Goal: Complete application form

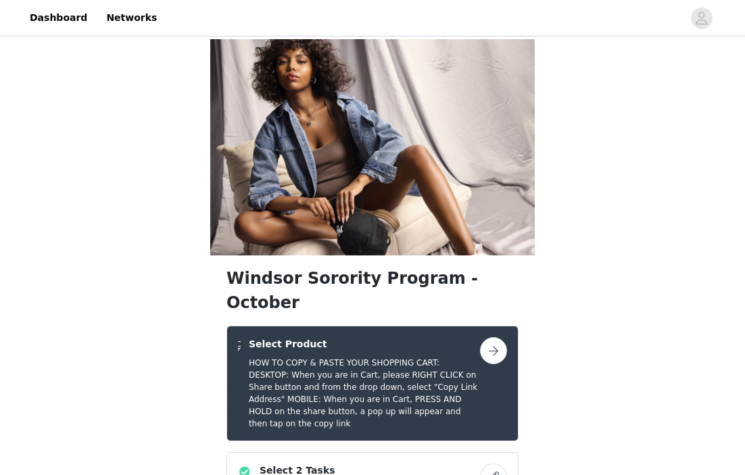
click at [492, 338] on button "button" at bounding box center [493, 351] width 27 height 27
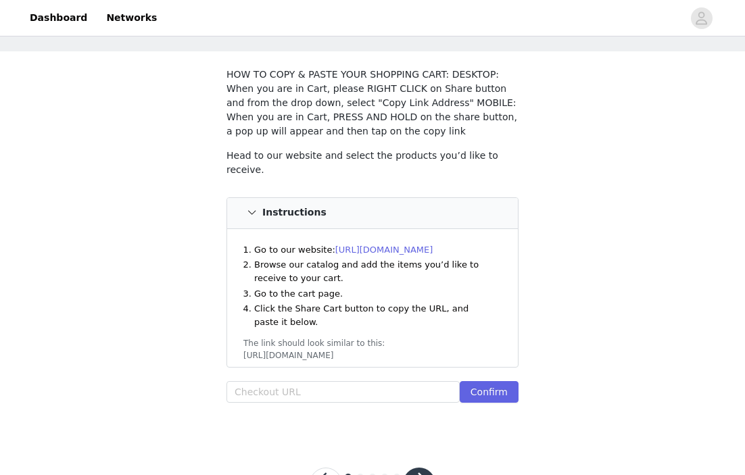
scroll to position [104, 0]
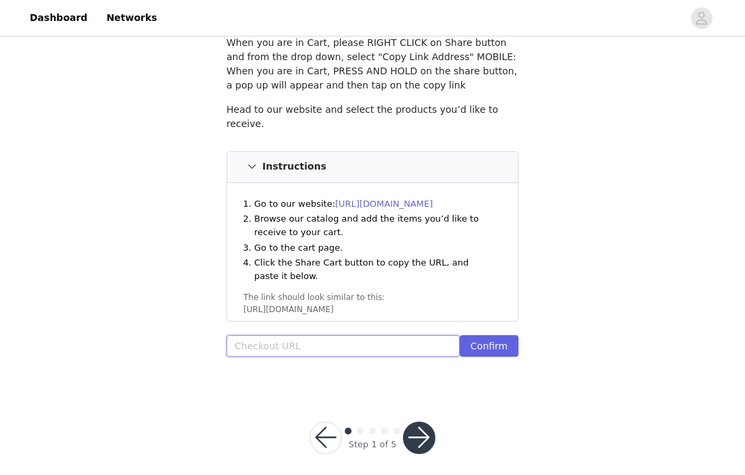
click at [358, 345] on input "text" at bounding box center [343, 346] width 233 height 22
paste input "https://www.windsorstore.com/checkouts/cn/hWN3ZvSwUxlcsj2wErh0x5vO/en-us?auto_r…"
drag, startPoint x: 455, startPoint y: 348, endPoint x: 37, endPoint y: 366, distance: 417.7
click at [37, 366] on div "STEP 1 OF 5 Select Product HOW TO COPY & PASTE YOUR SHOPPING CART: DESKTOP: Whe…" at bounding box center [372, 162] width 745 height 455
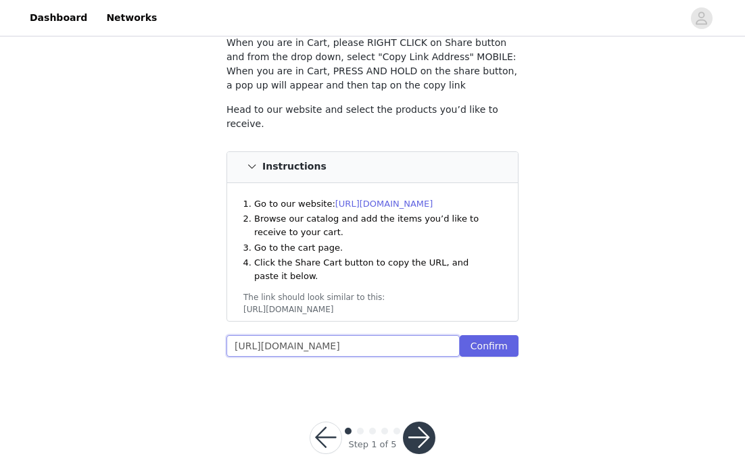
type input "https://www.windsorstore.com/checkouts/cn/hWN3ZvSwUxlcsj2wErh0x5vO/en-us?auto_r…"
click at [292, 341] on input "https://www.windsorstore.com/checkouts/cn/hWN3ZvSwUxlcsj2wErh0x5vO/en-us?auto_r…" at bounding box center [343, 346] width 233 height 22
click at [292, 340] on input "https://www.windsorstore.com/checkouts/cn/hWN3ZvSwUxlcsj2wErh0x5vO/en-us?auto_r…" at bounding box center [343, 346] width 233 height 22
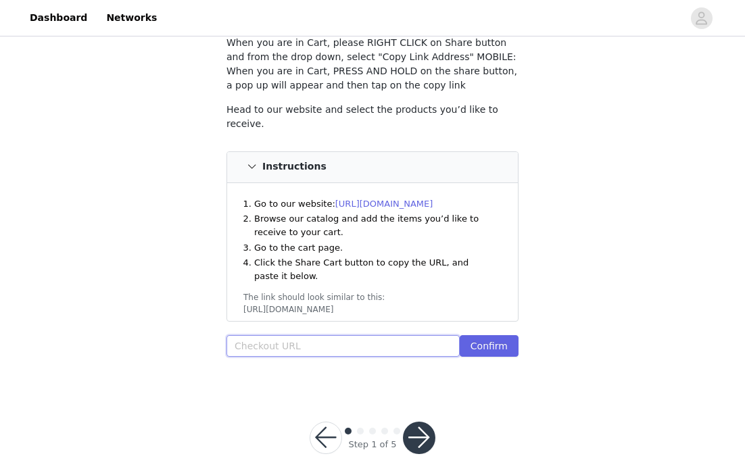
scroll to position [0, 0]
paste input "https://www.windsorstore.com/cart/43492029202483:1,43549665787955:1,43620469899…"
type input "https://www.windsorstore.com/cart/43492029202483:1,43549665787955:1,43620469899…"
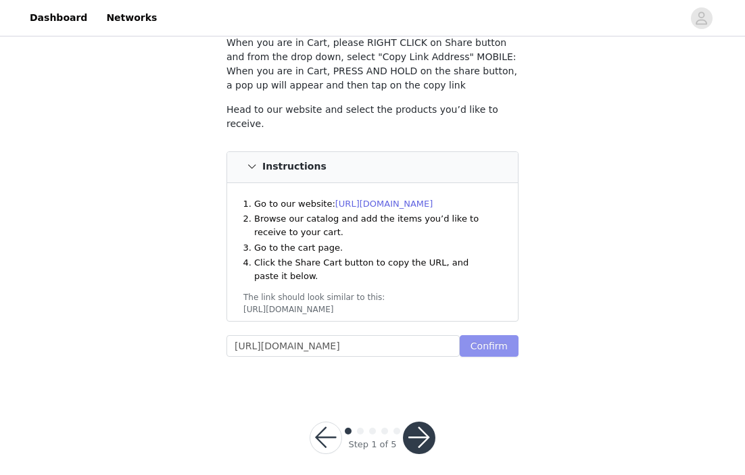
click at [509, 340] on button "Confirm" at bounding box center [489, 346] width 59 height 22
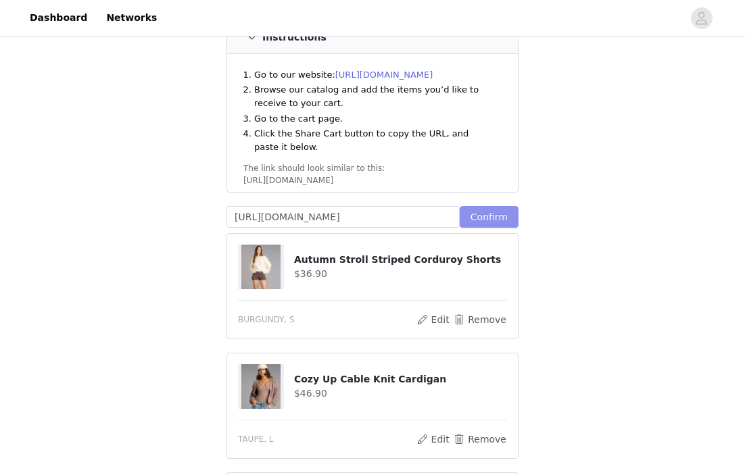
scroll to position [234, 0]
click at [607, 199] on div "STEP 1 OF 5 Select Product HOW TO COPY & PASTE YOUR SHOPPING CART: DESKTOP: Whe…" at bounding box center [372, 386] width 745 height 1162
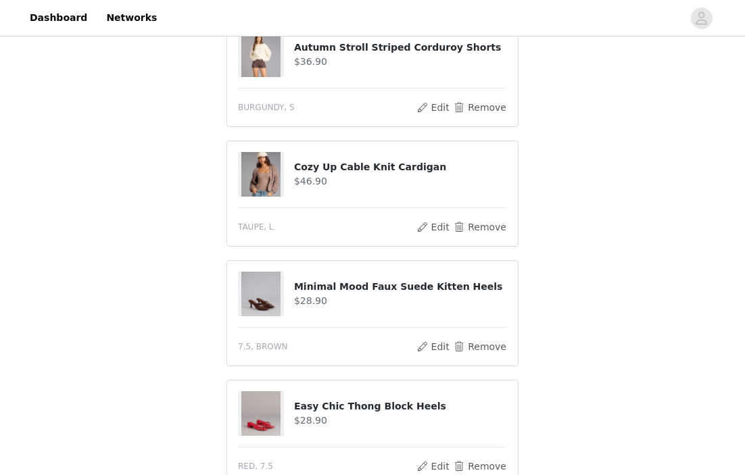
scroll to position [821, 0]
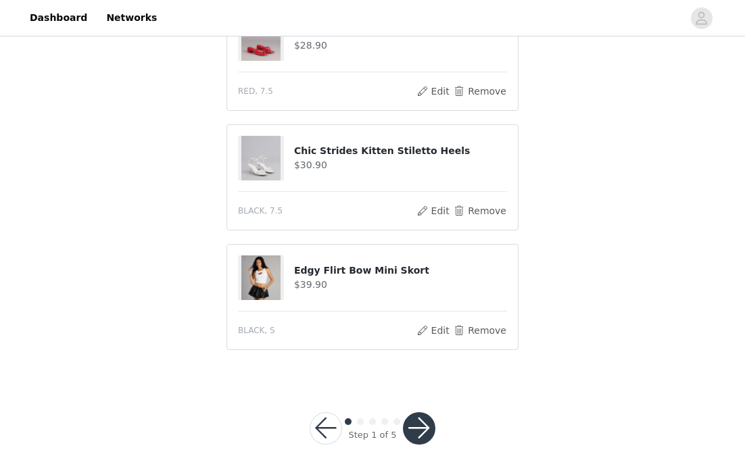
click at [427, 425] on button "button" at bounding box center [419, 429] width 32 height 32
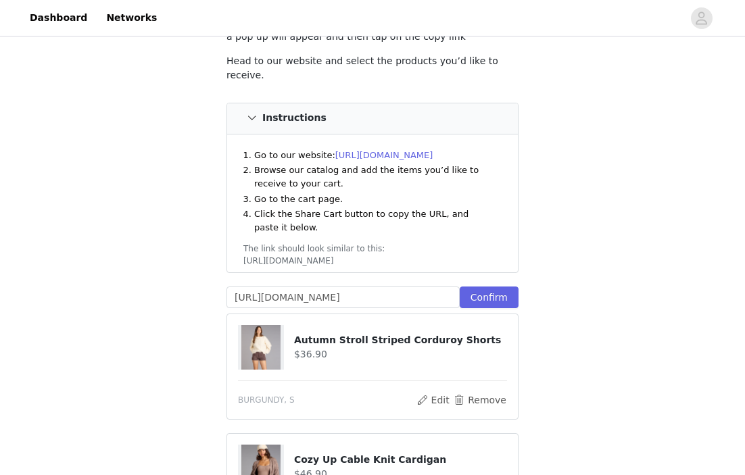
scroll to position [220, 0]
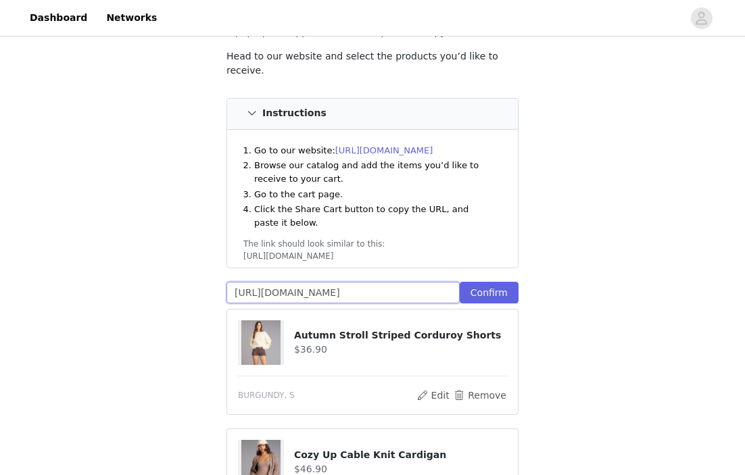
click at [447, 282] on input "https://www.windsorstore.com/cart/43492029202483:1,43549665787955:1,43620469899…" at bounding box center [343, 293] width 233 height 22
paste input "https://www.windsorstore.com/cart/42905155862579:1,43462779469875:1,43549665787…"
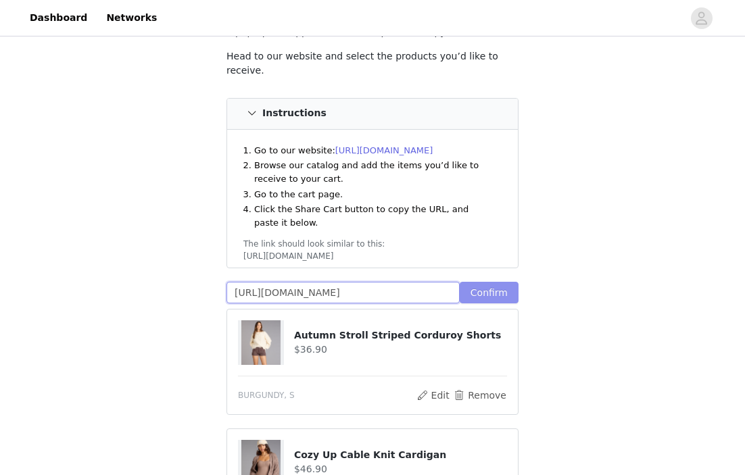
type input "https://www.windsorstore.com/cart/42905155862579:1,43462779469875:1,43549665787…"
click at [493, 282] on button "Confirm" at bounding box center [489, 293] width 59 height 22
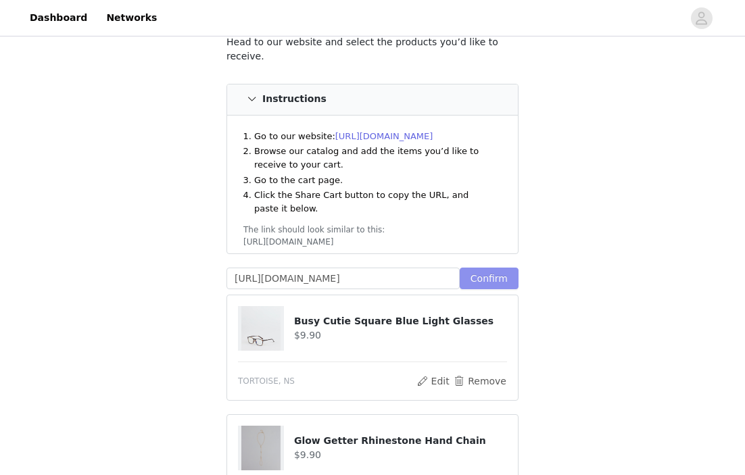
scroll to position [244, 0]
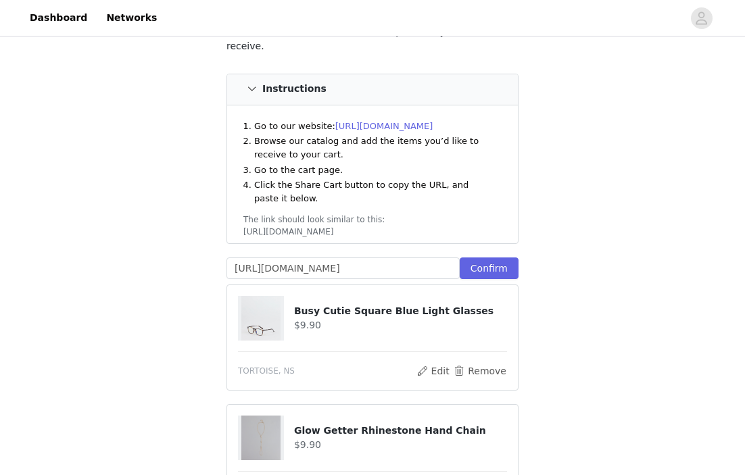
click at [701, 264] on div "STEP 1 OF 5 Select Product The selected products exceed the total allowed price…" at bounding box center [372, 467] width 745 height 1344
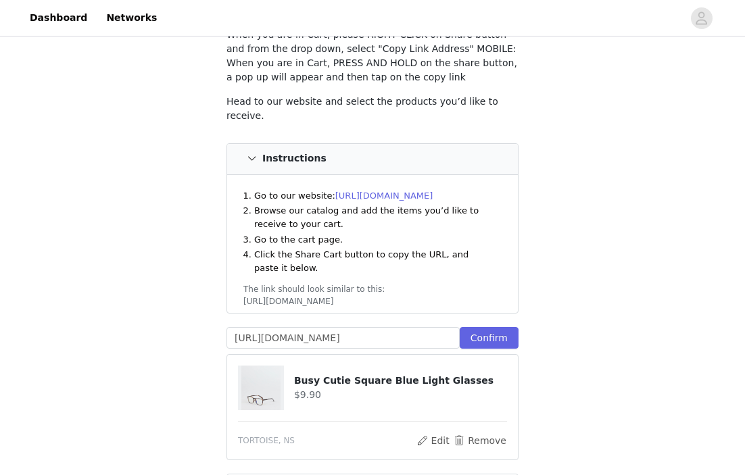
scroll to position [0, 0]
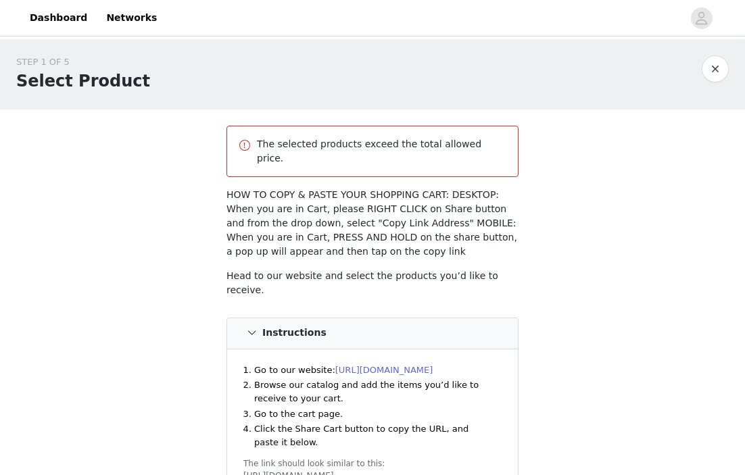
click at [718, 67] on button "button" at bounding box center [715, 68] width 27 height 27
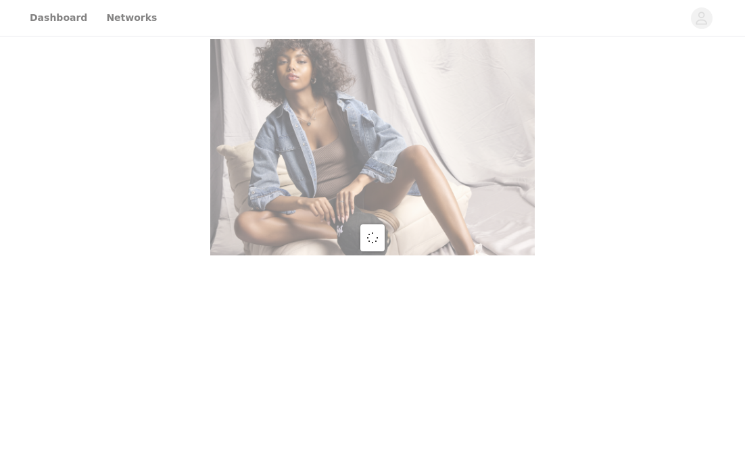
scroll to position [17, 0]
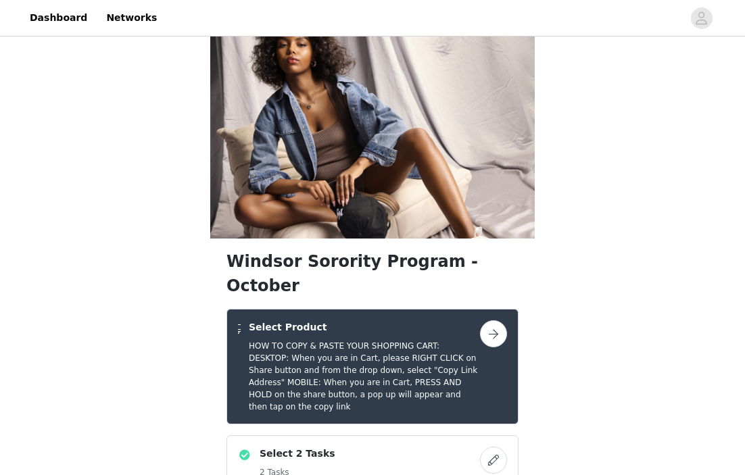
click at [494, 321] on button "button" at bounding box center [493, 334] width 27 height 27
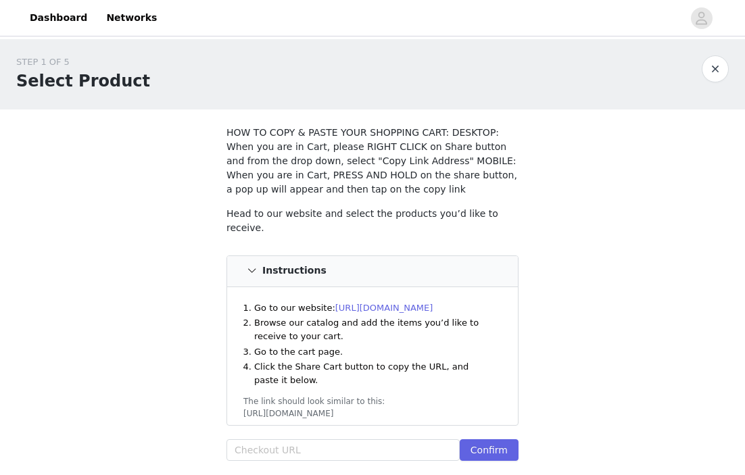
scroll to position [89, 0]
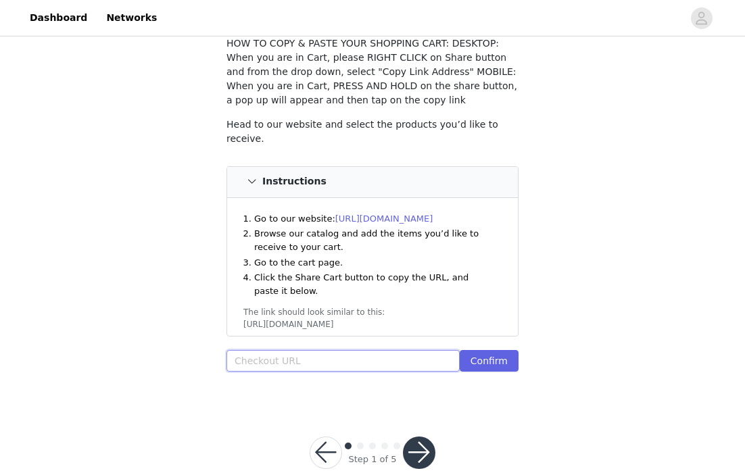
click at [386, 361] on input "text" at bounding box center [343, 361] width 233 height 22
paste input "https://www.windsorstore.com/cart/43620469899315:1,43362752659507:1,43333784305…"
type input "https://www.windsorstore.com/cart/43620469899315:1,43362752659507:1,43333784305…"
click at [488, 357] on button "Confirm" at bounding box center [489, 361] width 59 height 22
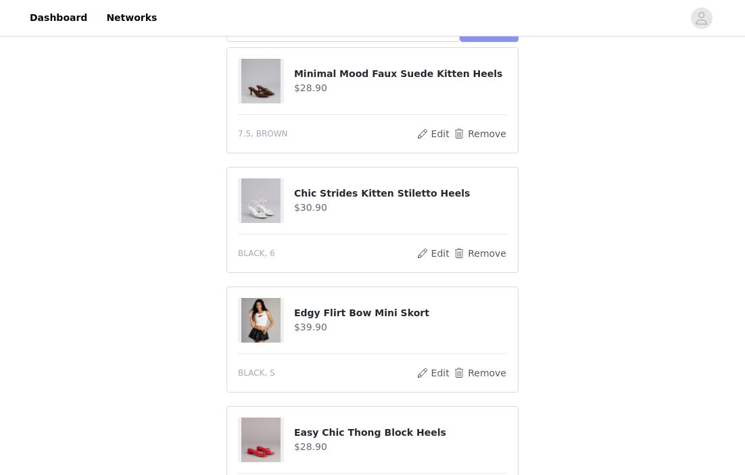
scroll to position [420, 0]
click at [440, 250] on button "Edit" at bounding box center [433, 253] width 34 height 16
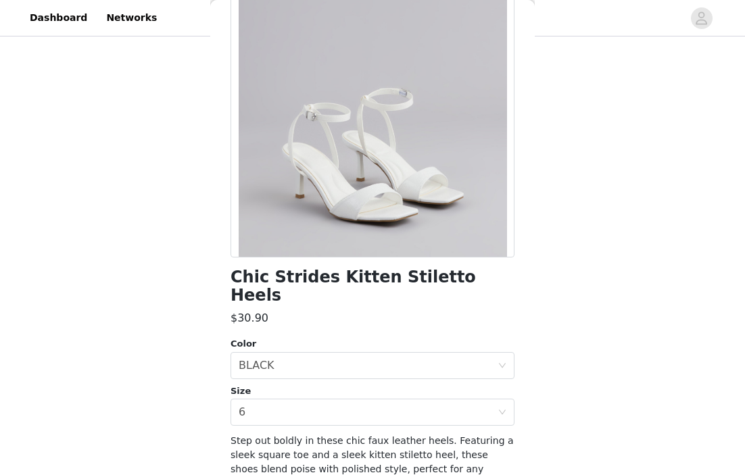
scroll to position [122, 0]
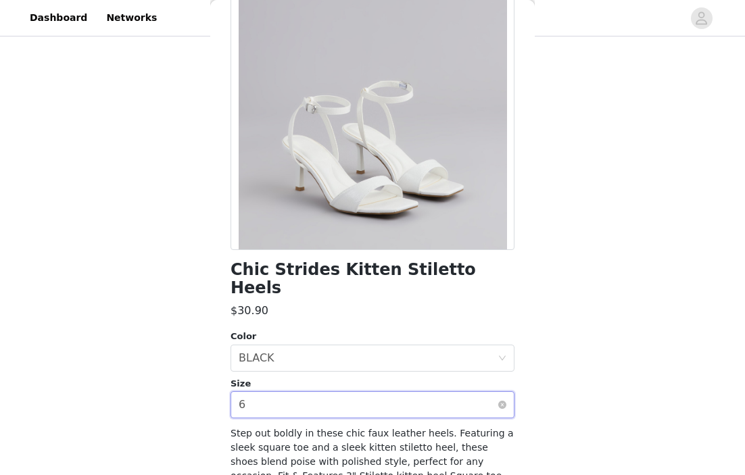
click at [364, 392] on div "Select size 6" at bounding box center [368, 405] width 259 height 26
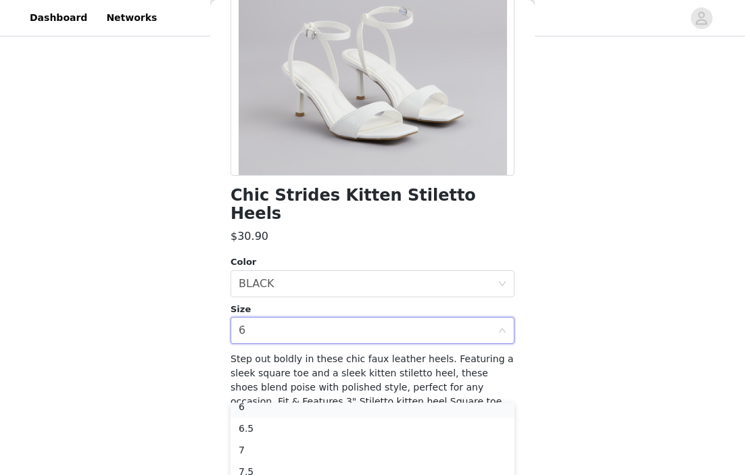
scroll to position [28, 0]
click at [340, 469] on li "7.5" at bounding box center [373, 475] width 284 height 22
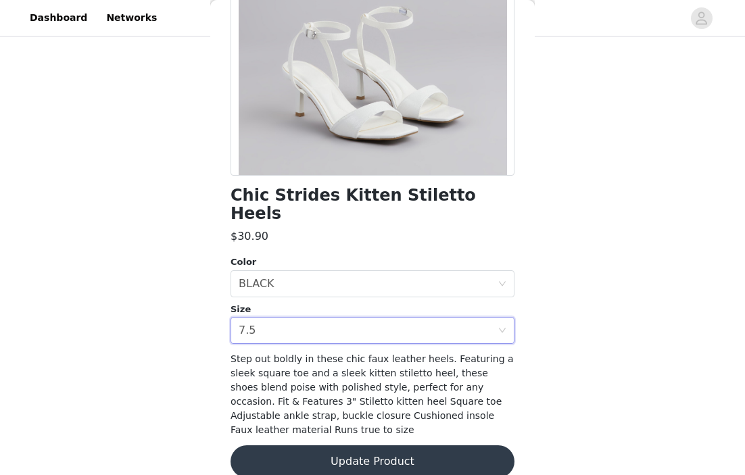
click at [442, 446] on button "Update Product" at bounding box center [373, 462] width 284 height 32
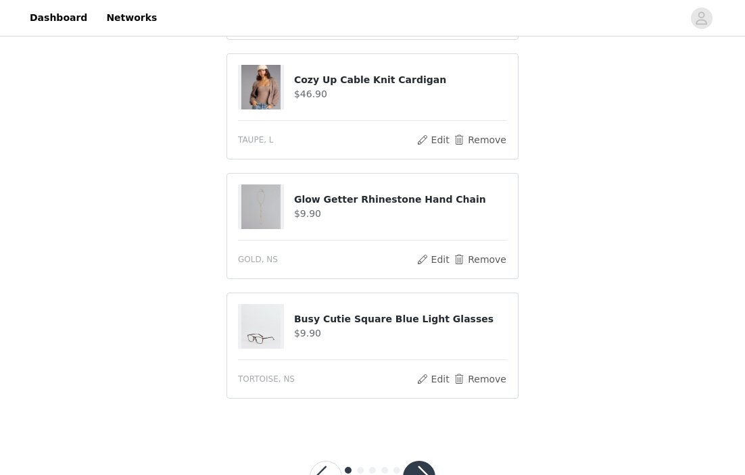
scroll to position [941, 0]
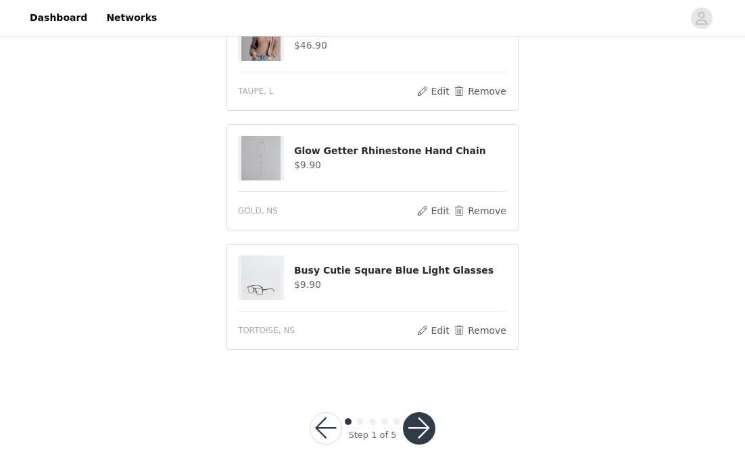
click at [423, 430] on button "button" at bounding box center [419, 429] width 32 height 32
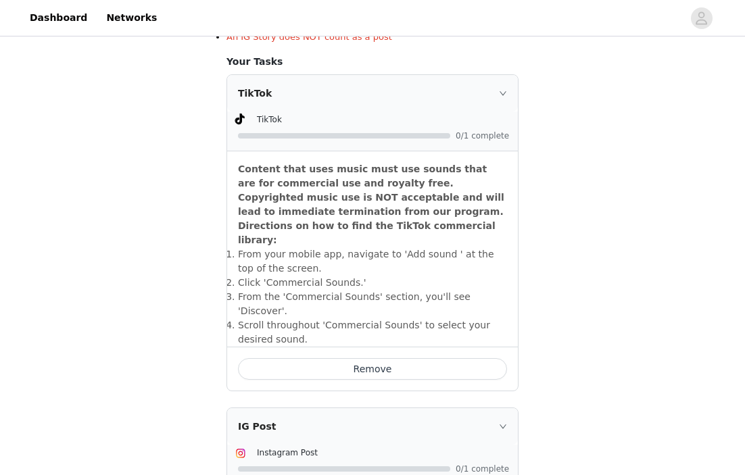
scroll to position [633, 0]
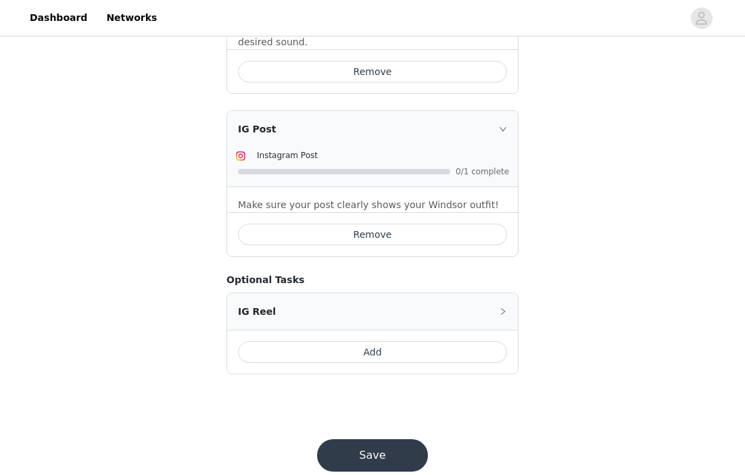
click at [394, 440] on button "Save" at bounding box center [372, 456] width 111 height 32
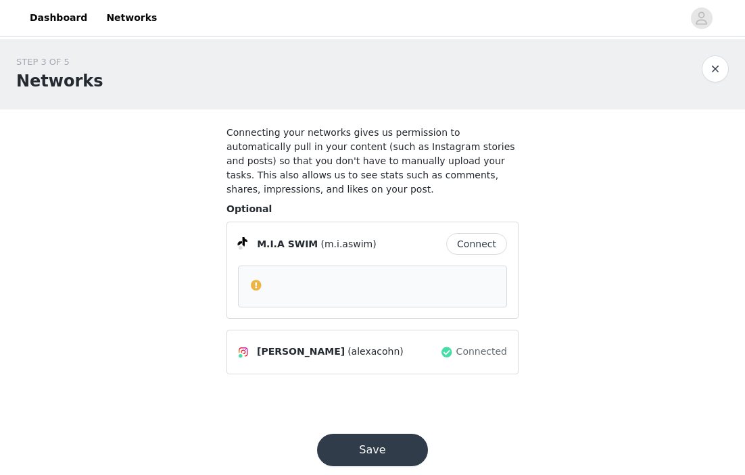
click at [494, 241] on button "Connect" at bounding box center [476, 244] width 61 height 22
click at [398, 456] on button "Save" at bounding box center [372, 450] width 111 height 32
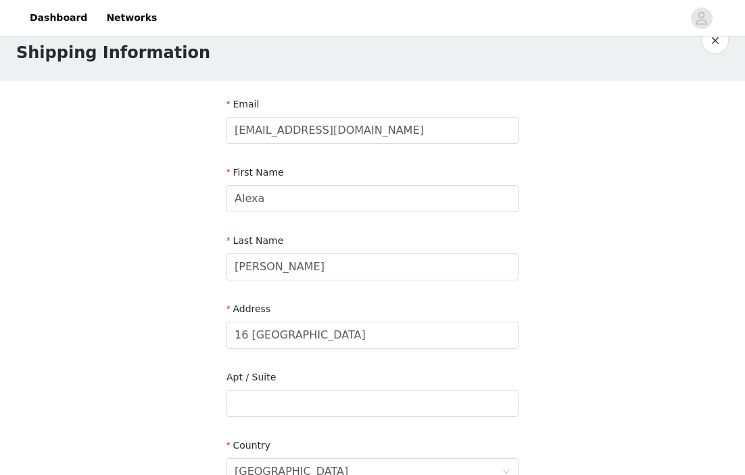
scroll to position [28, 0]
drag, startPoint x: 329, startPoint y: 347, endPoint x: 88, endPoint y: 342, distance: 241.5
click at [88, 342] on div "STEP 4 OF 5 Shipping Information Email cohngirl1@icloud.com First Name Alexa La…" at bounding box center [372, 404] width 745 height 786
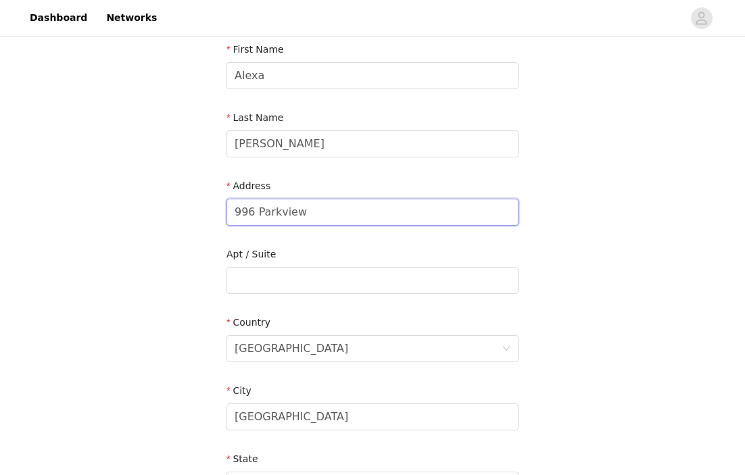
scroll to position [177, 0]
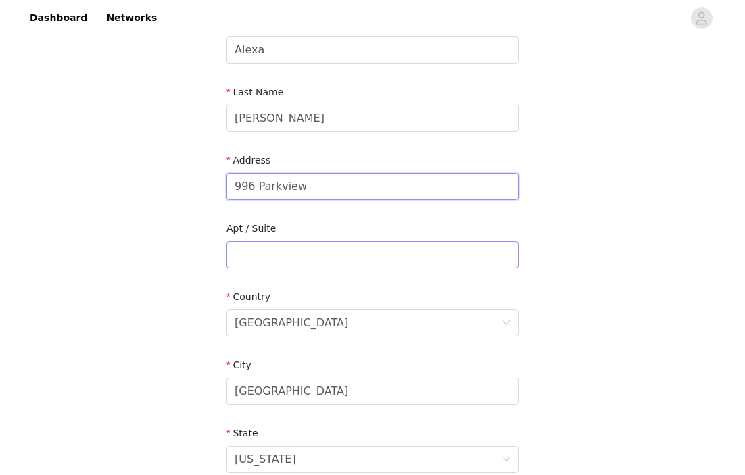
type input "996 Parkview"
click at [356, 262] on input "text" at bounding box center [373, 254] width 292 height 27
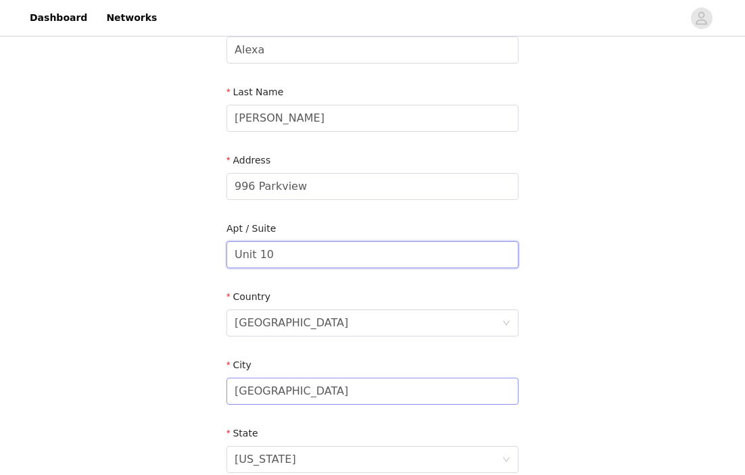
type input "Unit 10"
click at [378, 388] on input "Newport Beach" at bounding box center [373, 391] width 292 height 27
drag, startPoint x: 381, startPoint y: 396, endPoint x: 131, endPoint y: 389, distance: 250.3
click at [132, 390] on div "STEP 4 OF 5 Shipping Information Email cohngirl1@icloud.com First Name Alexa La…" at bounding box center [372, 255] width 745 height 786
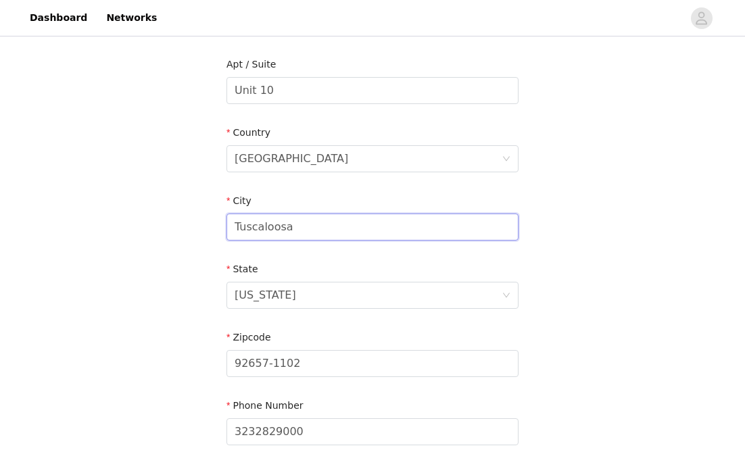
scroll to position [355, 0]
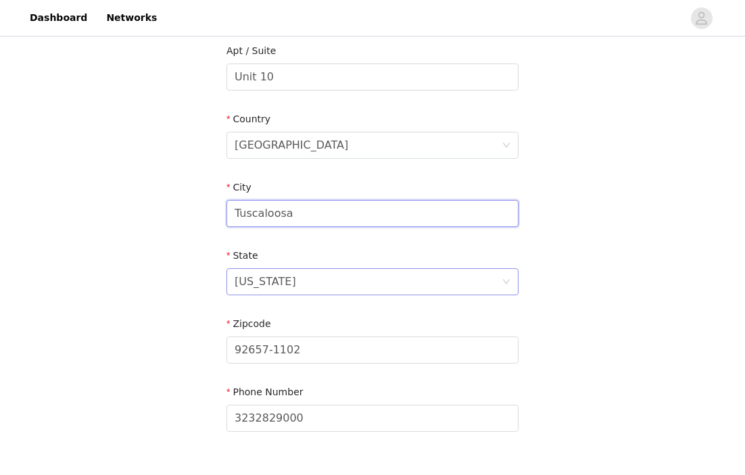
type input "Tuscaloosa"
click at [327, 283] on div "California" at bounding box center [368, 282] width 267 height 26
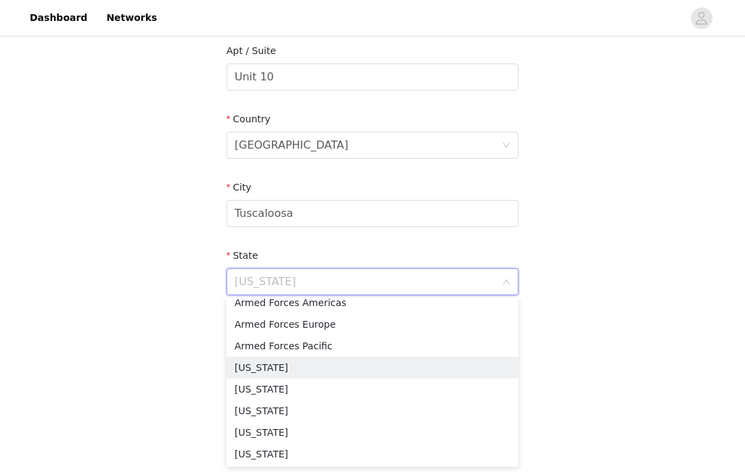
scroll to position [0, 0]
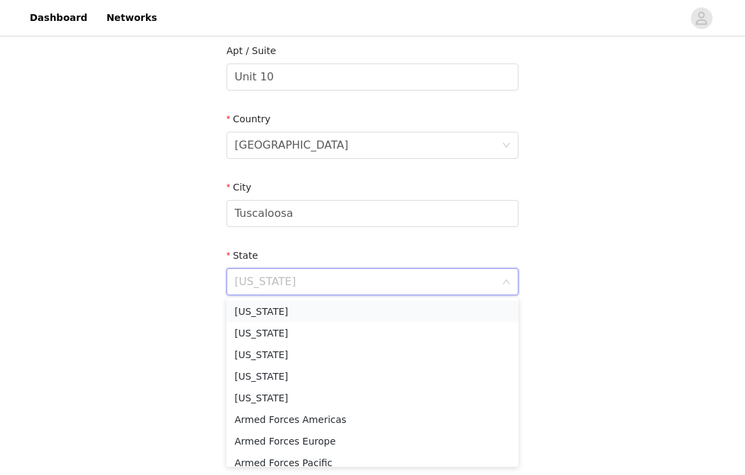
click at [365, 302] on li "Alabama" at bounding box center [373, 312] width 292 height 22
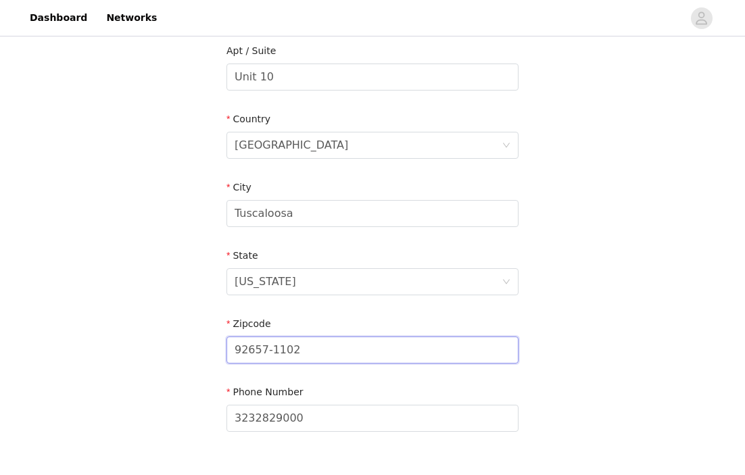
drag, startPoint x: 333, startPoint y: 346, endPoint x: 205, endPoint y: 332, distance: 129.3
click at [205, 332] on div "STEP 4 OF 5 Shipping Information Email cohngirl1@icloud.com First Name Alexa La…" at bounding box center [372, 77] width 745 height 786
type input "35401"
click at [533, 386] on section "Email cohngirl1@icloud.com First Name Alexa Last Name Cohn Address 996 Parkview…" at bounding box center [372, 112] width 325 height 716
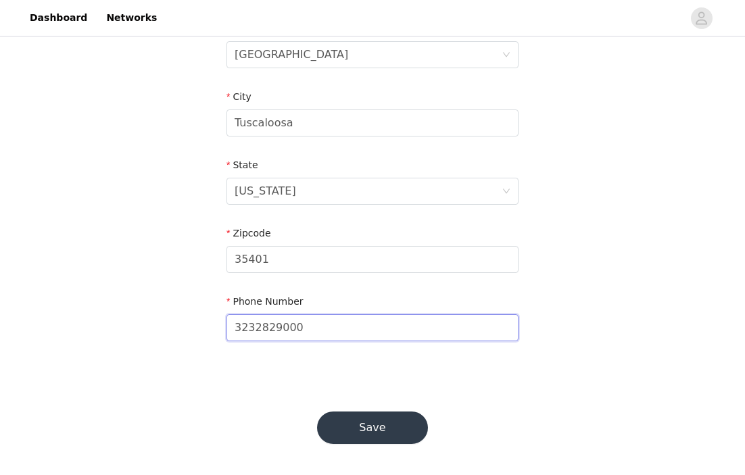
drag, startPoint x: 342, startPoint y: 329, endPoint x: 150, endPoint y: 321, distance: 191.6
type input "9493300618"
click at [397, 432] on button "Save" at bounding box center [372, 428] width 111 height 32
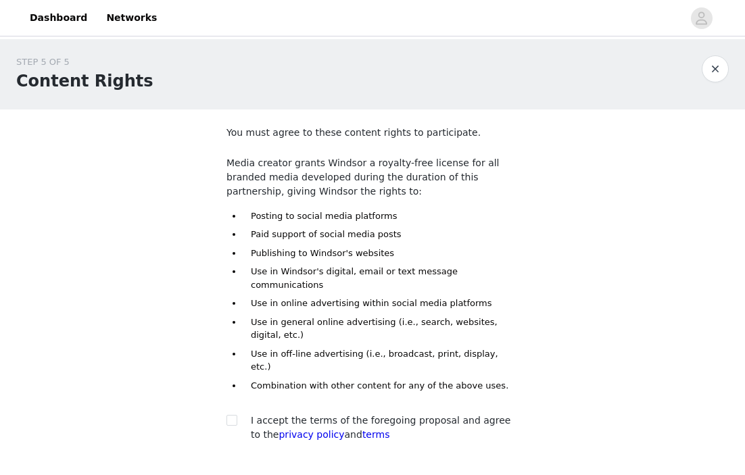
scroll to position [76, 0]
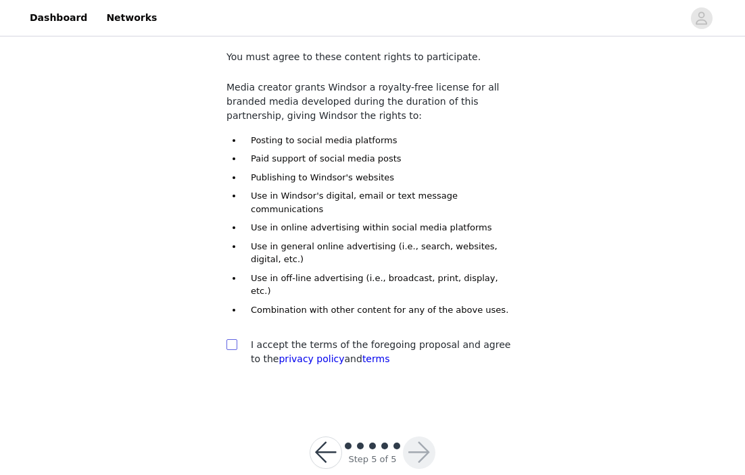
click at [229, 340] on input "checkbox" at bounding box center [231, 344] width 9 height 9
checkbox input "true"
click at [412, 437] on button "button" at bounding box center [419, 453] width 32 height 32
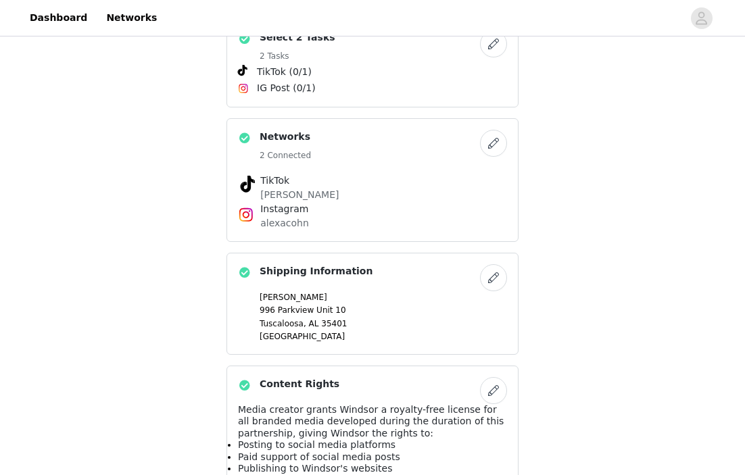
scroll to position [785, 0]
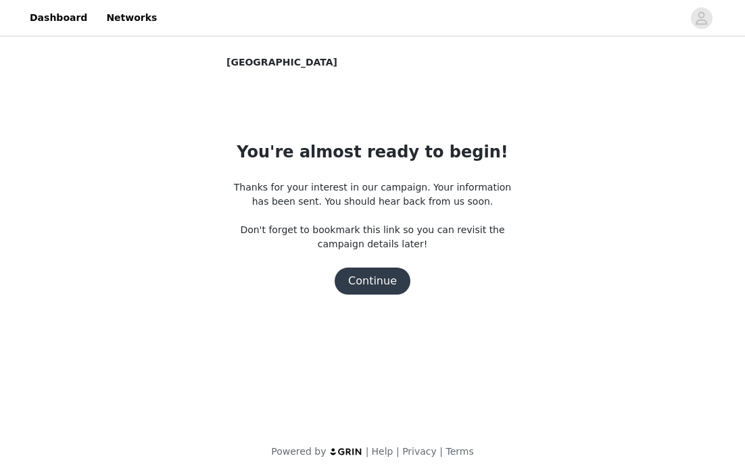
scroll to position [0, 0]
click at [388, 285] on button "Continue" at bounding box center [373, 281] width 76 height 27
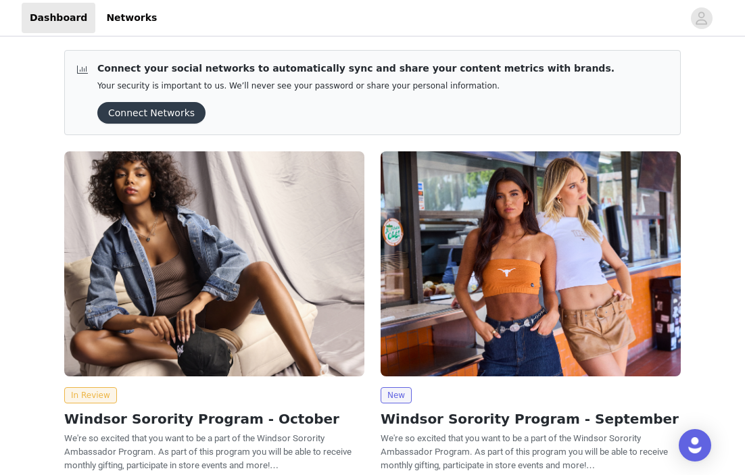
click at [163, 112] on button "Connect Networks" at bounding box center [151, 113] width 108 height 22
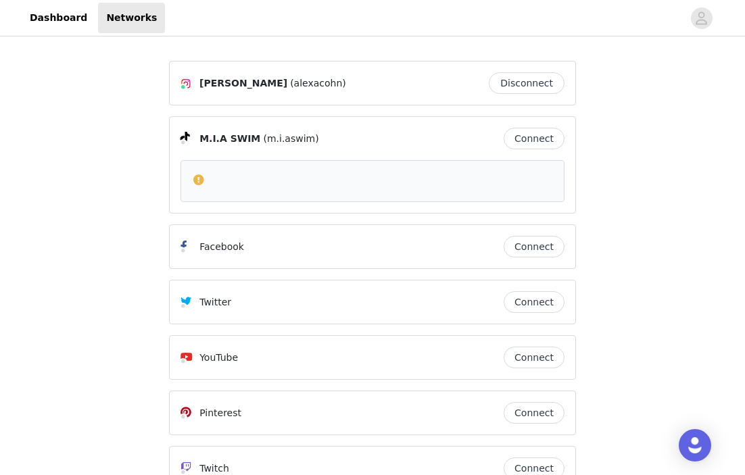
click at [199, 176] on span at bounding box center [199, 180] width 14 height 16
drag, startPoint x: 293, startPoint y: 124, endPoint x: 282, endPoint y: 174, distance: 50.5
click at [283, 180] on div "M.I.A SWIM (m.i.aswim) Connect" at bounding box center [372, 164] width 407 height 97
click at [251, 120] on div "M.I.A SWIM (m.i.aswim) Connect" at bounding box center [372, 164] width 407 height 97
click at [194, 189] on article at bounding box center [373, 181] width 384 height 42
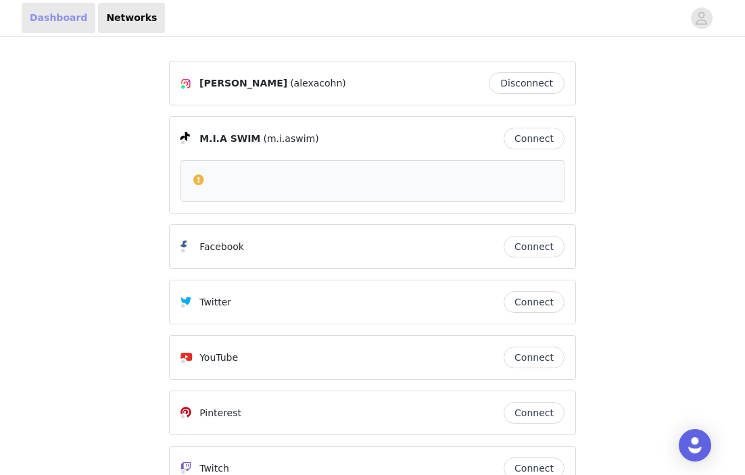
click at [51, 18] on link "Dashboard" at bounding box center [59, 18] width 74 height 30
